Goal: Information Seeking & Learning: Check status

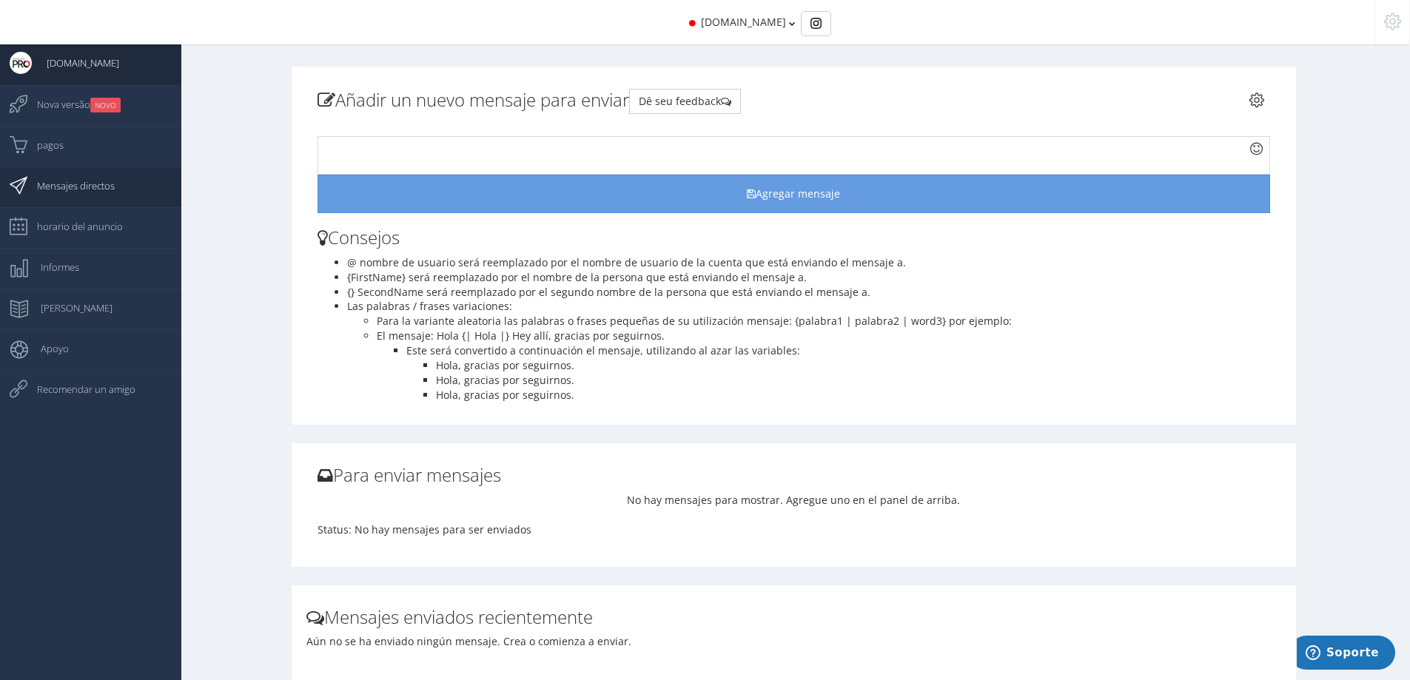
click at [70, 181] on span "Mensajes directos" at bounding box center [68, 185] width 93 height 37
click at [51, 155] on span "pagos" at bounding box center [42, 145] width 41 height 37
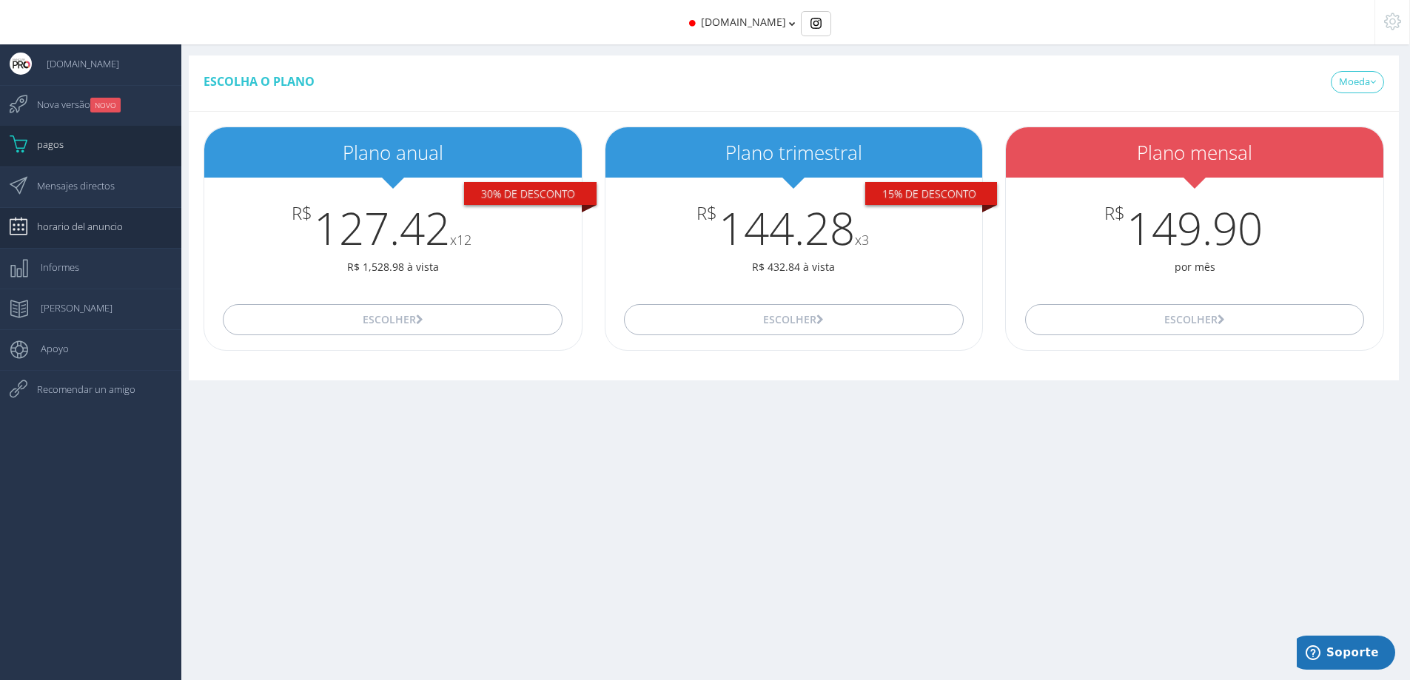
click at [52, 226] on span "horario del anuncio" at bounding box center [72, 226] width 101 height 37
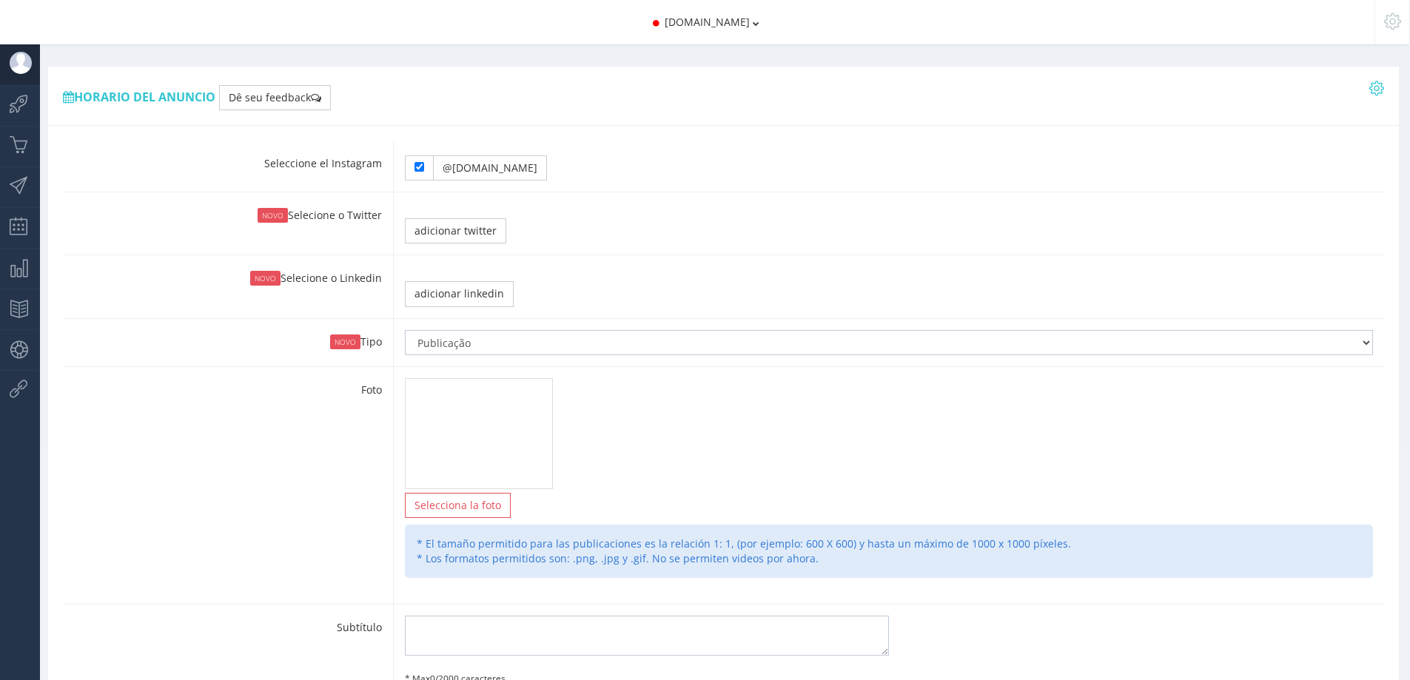
type input "11:40"
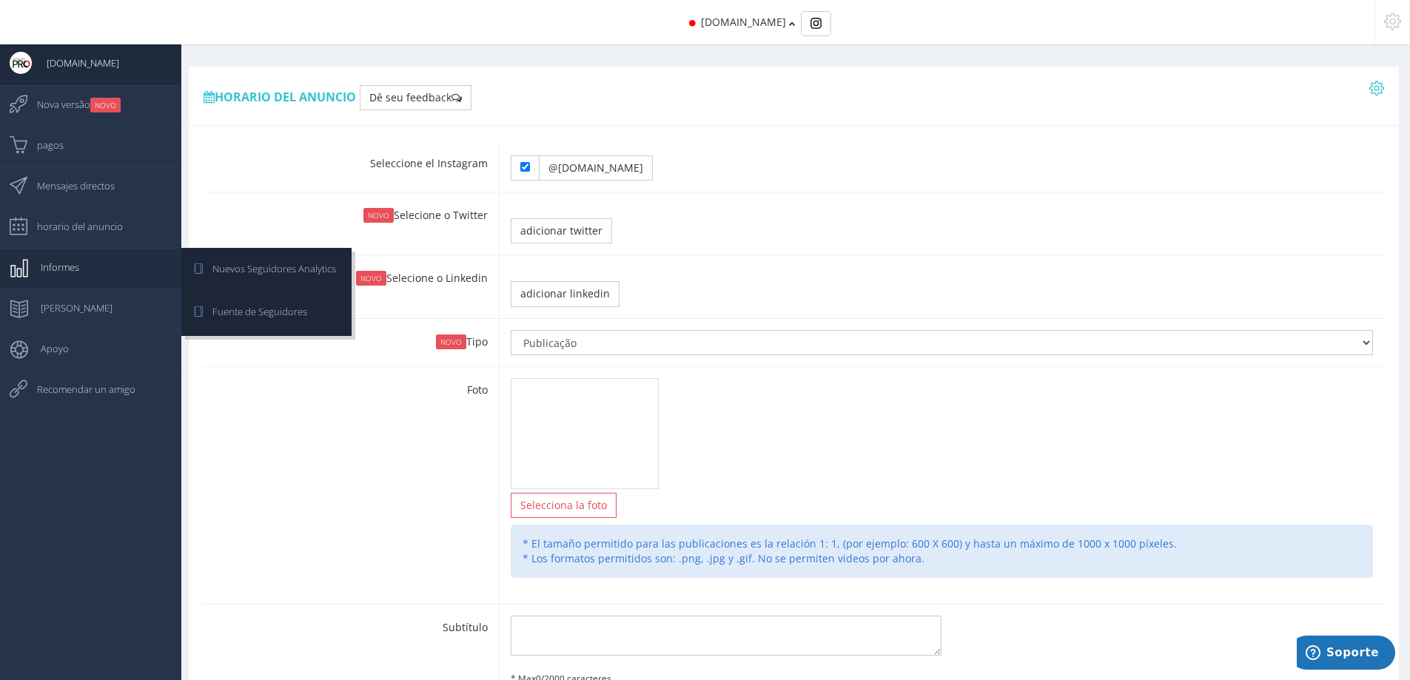
click at [67, 264] on span "Informes" at bounding box center [52, 267] width 53 height 37
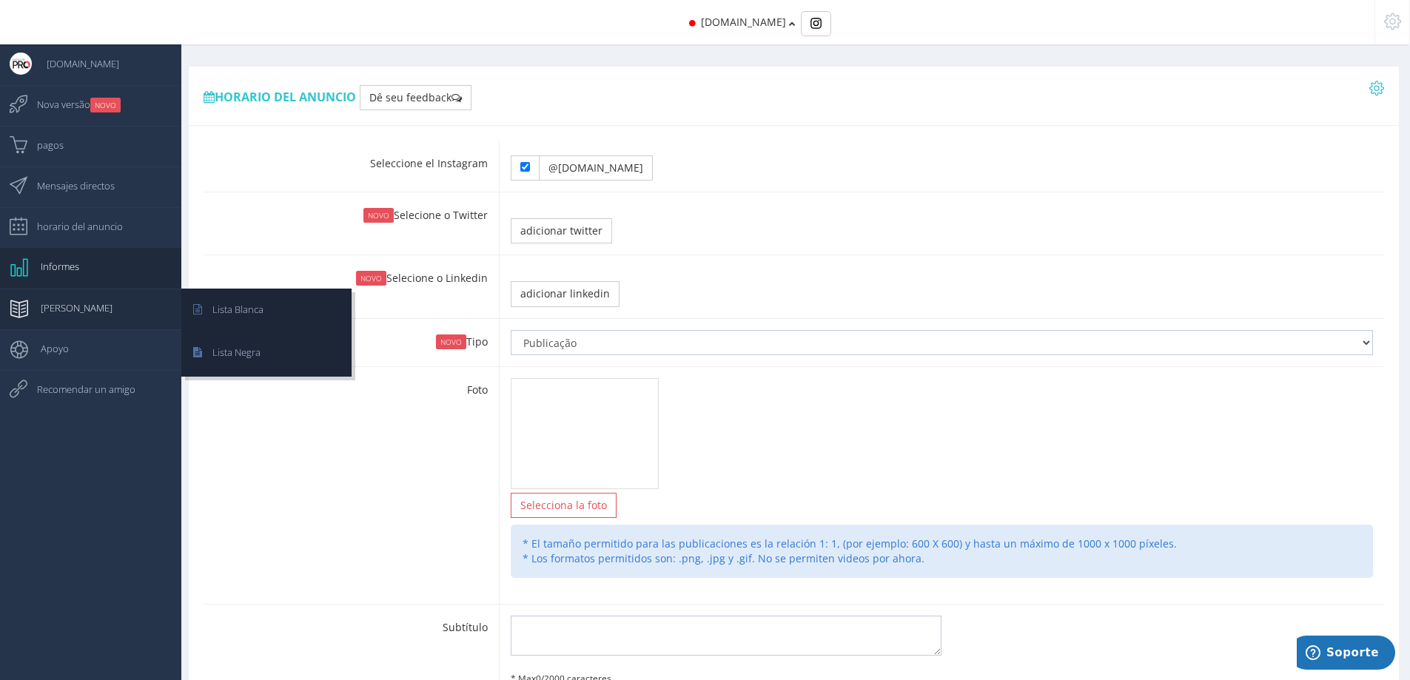
click at [65, 309] on link "[PERSON_NAME]" at bounding box center [90, 309] width 181 height 41
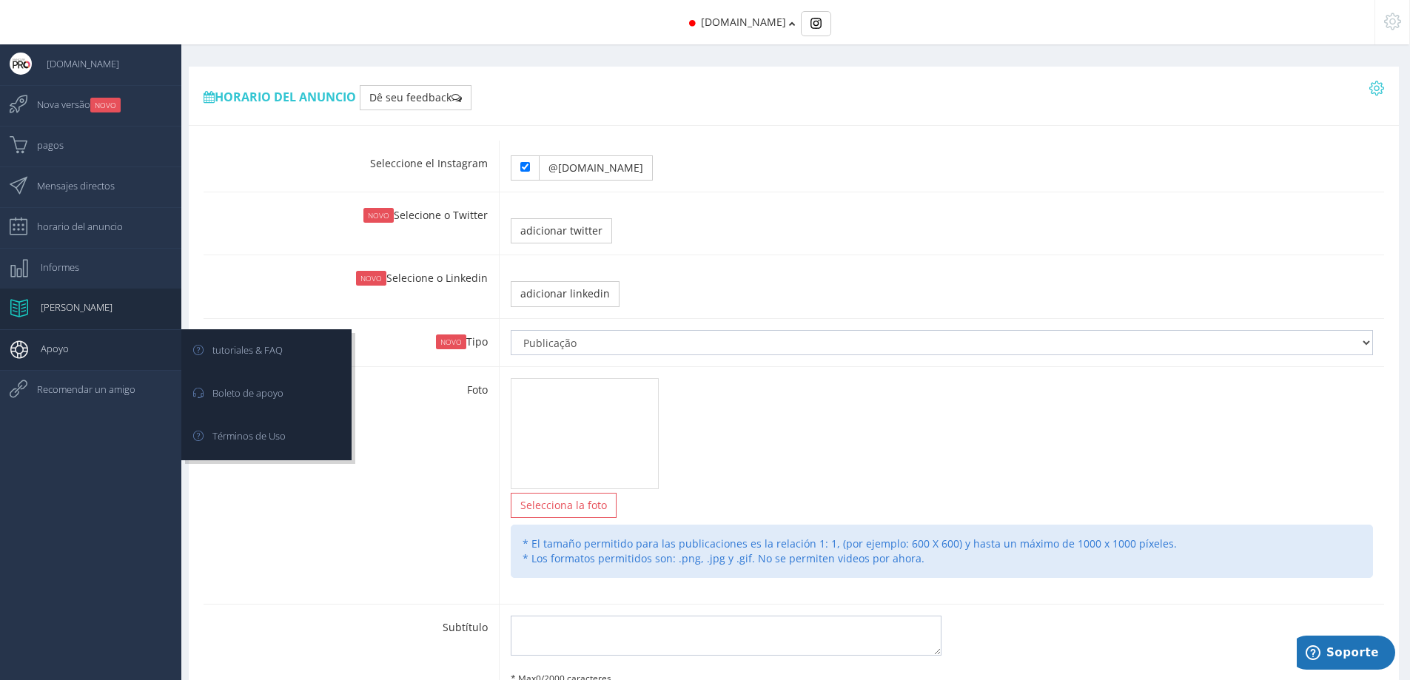
click at [52, 351] on span "Apoyo" at bounding box center [47, 348] width 43 height 37
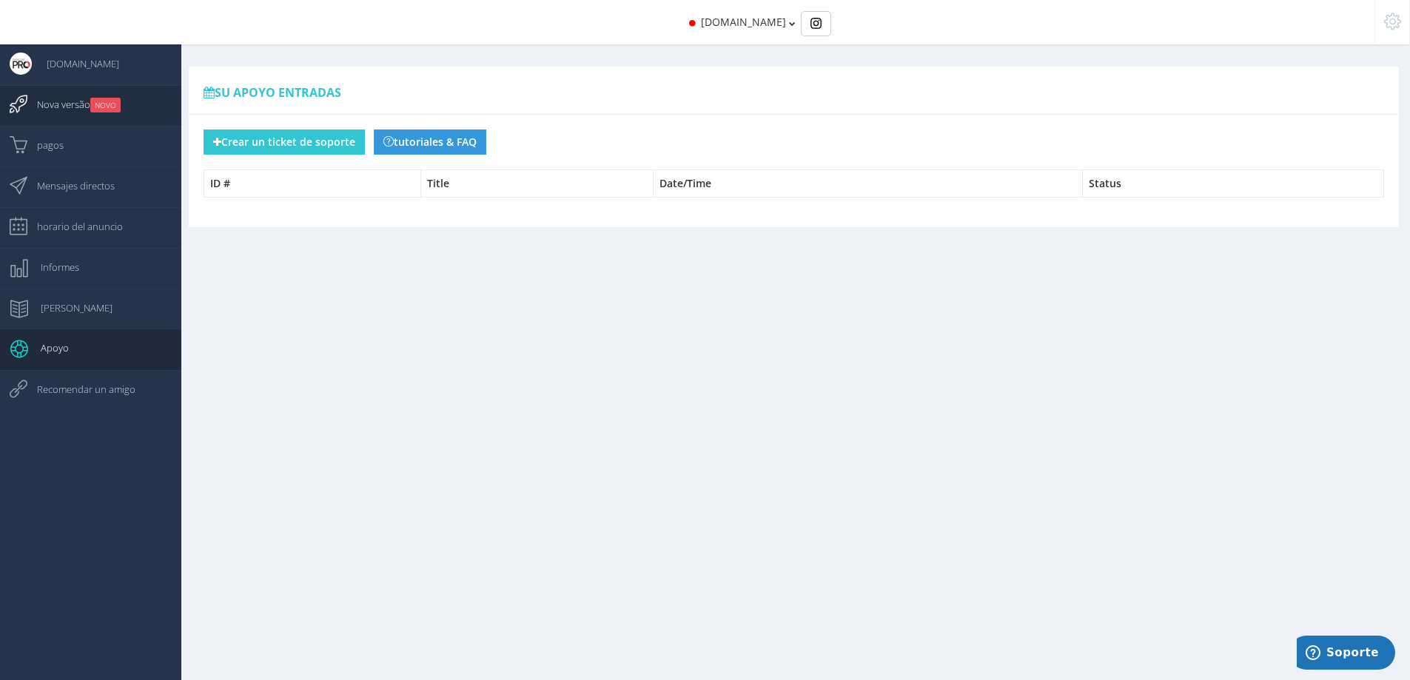
click at [66, 107] on span "Nova versão NOVO" at bounding box center [71, 104] width 98 height 37
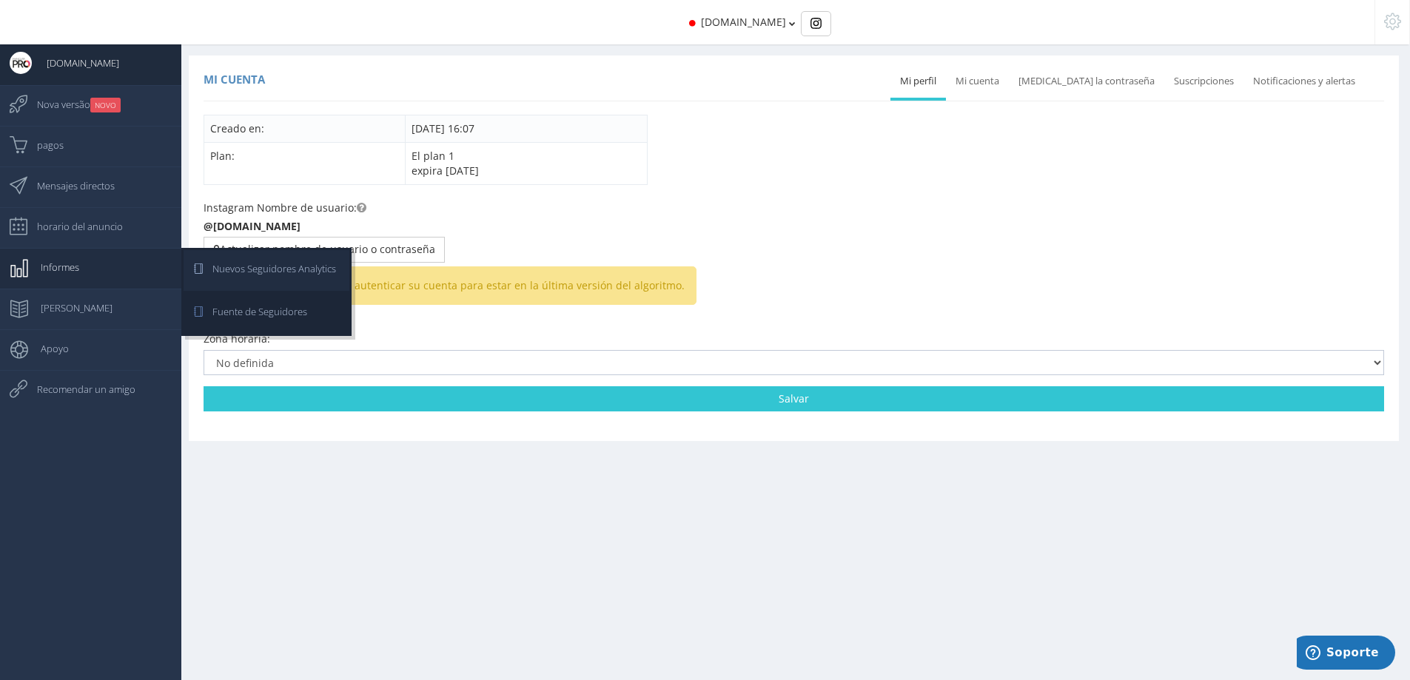
click at [221, 271] on span "Nuevos Seguidores Analytics" at bounding box center [267, 268] width 138 height 37
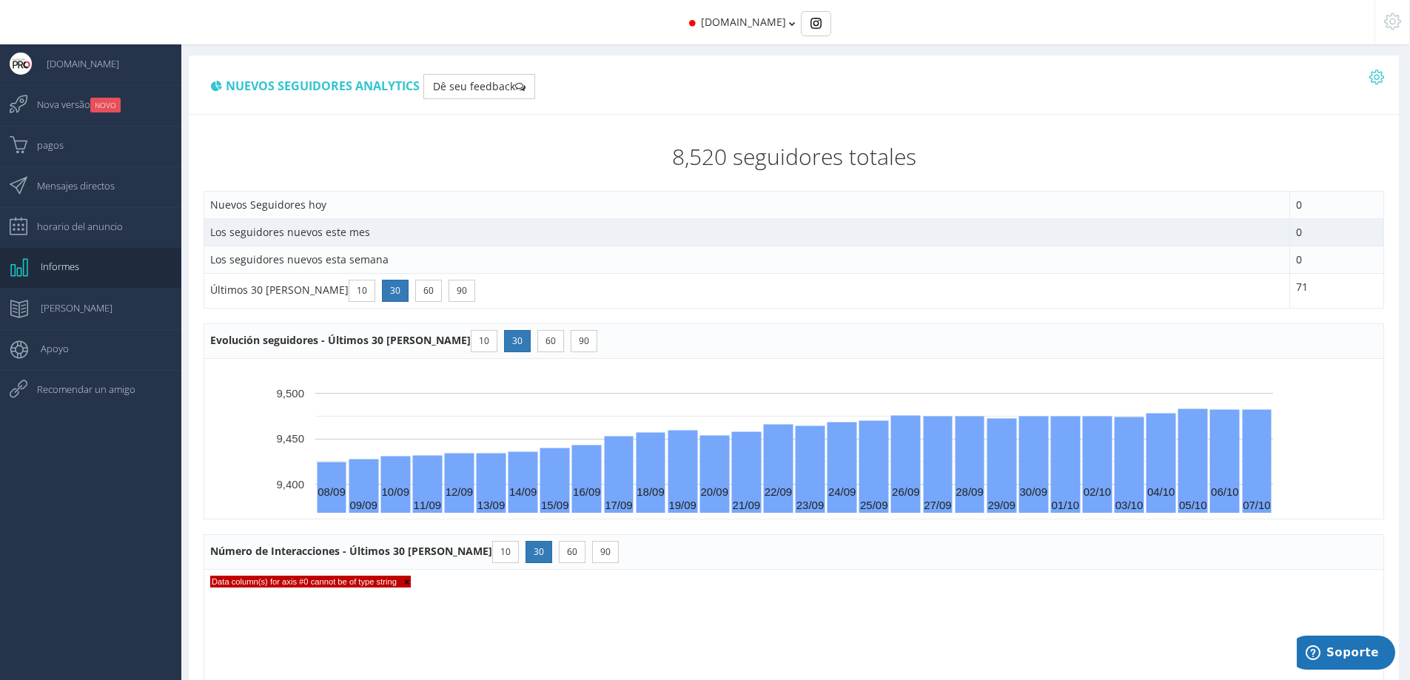
click at [308, 235] on td "Los seguidores nuevos este mes" at bounding box center [747, 232] width 1086 height 27
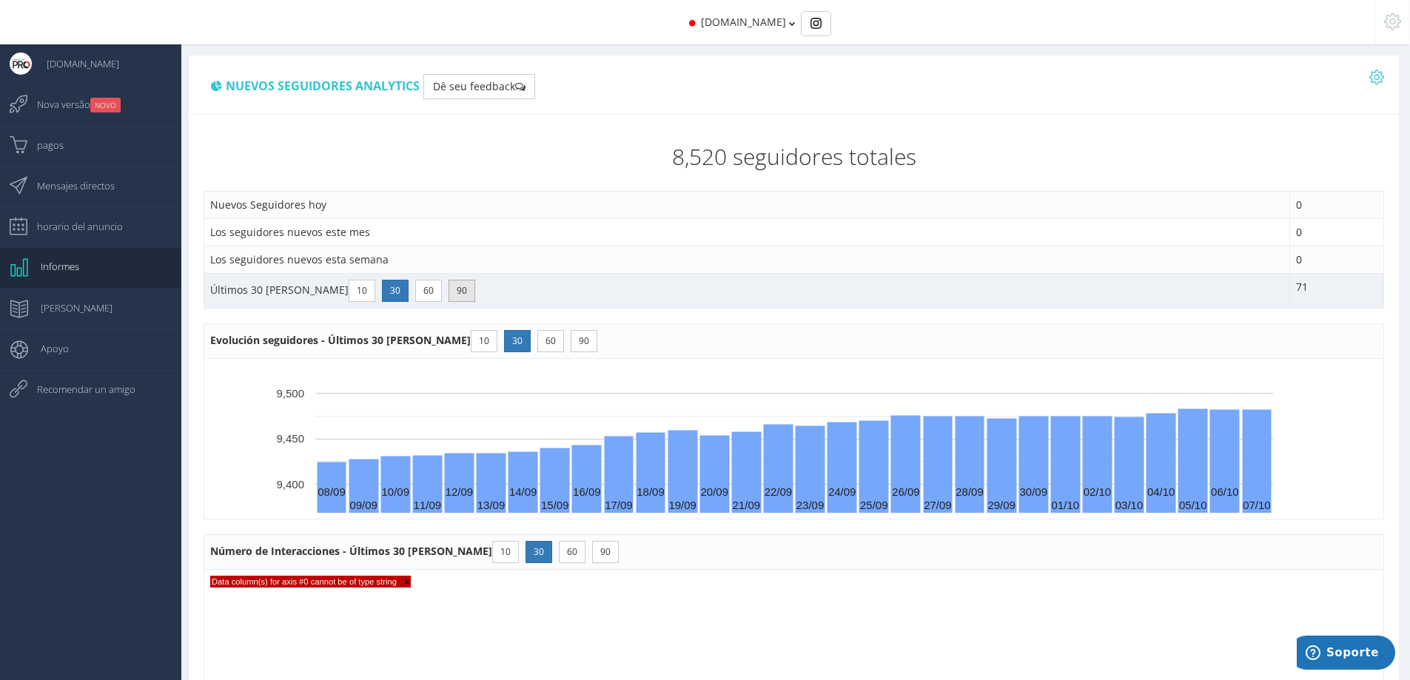
click at [449, 288] on button "90" at bounding box center [462, 291] width 27 height 22
